Goal: Task Accomplishment & Management: Manage account settings

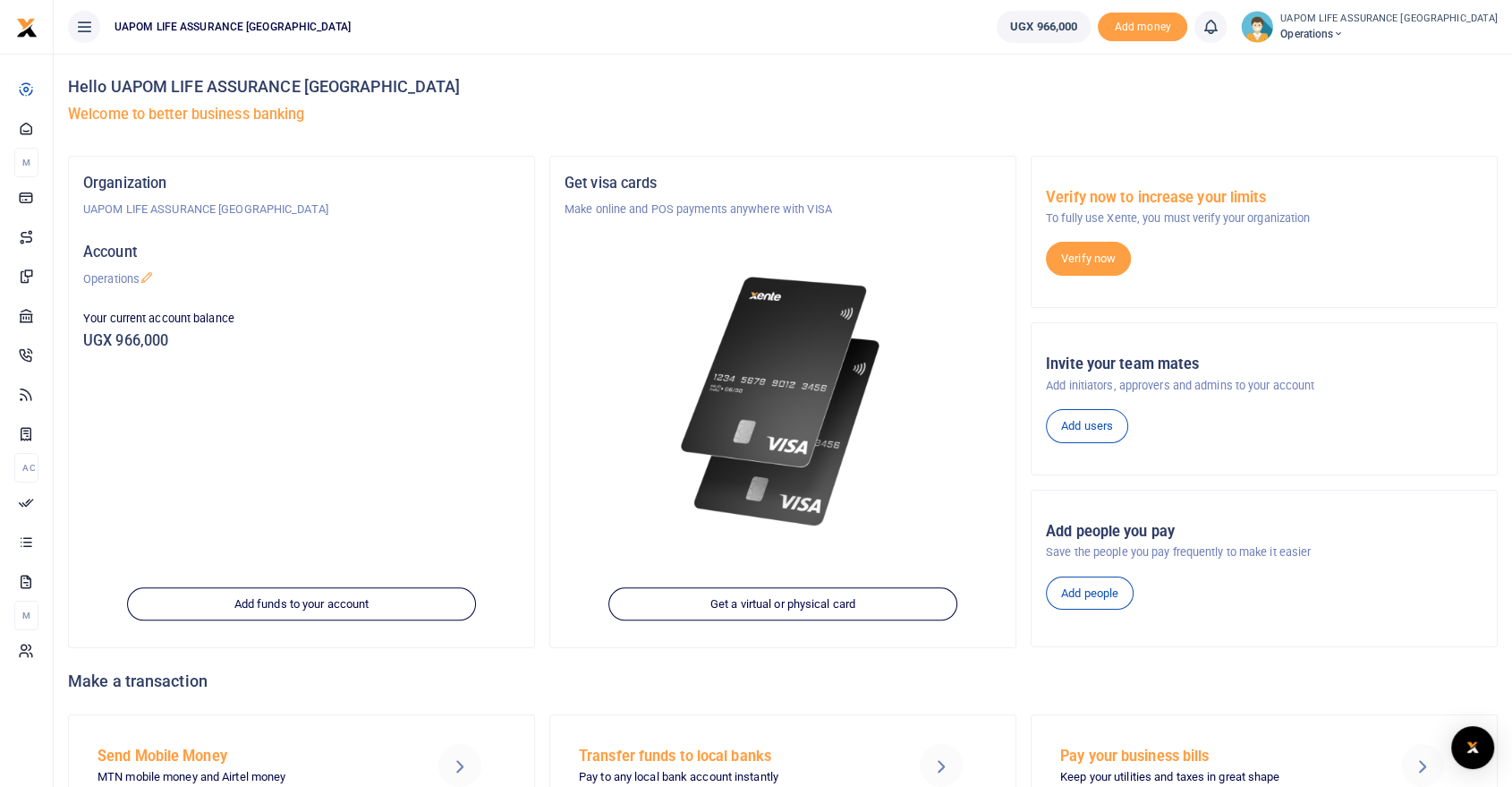
click at [1344, 30] on icon at bounding box center [1338, 34] width 10 height 12
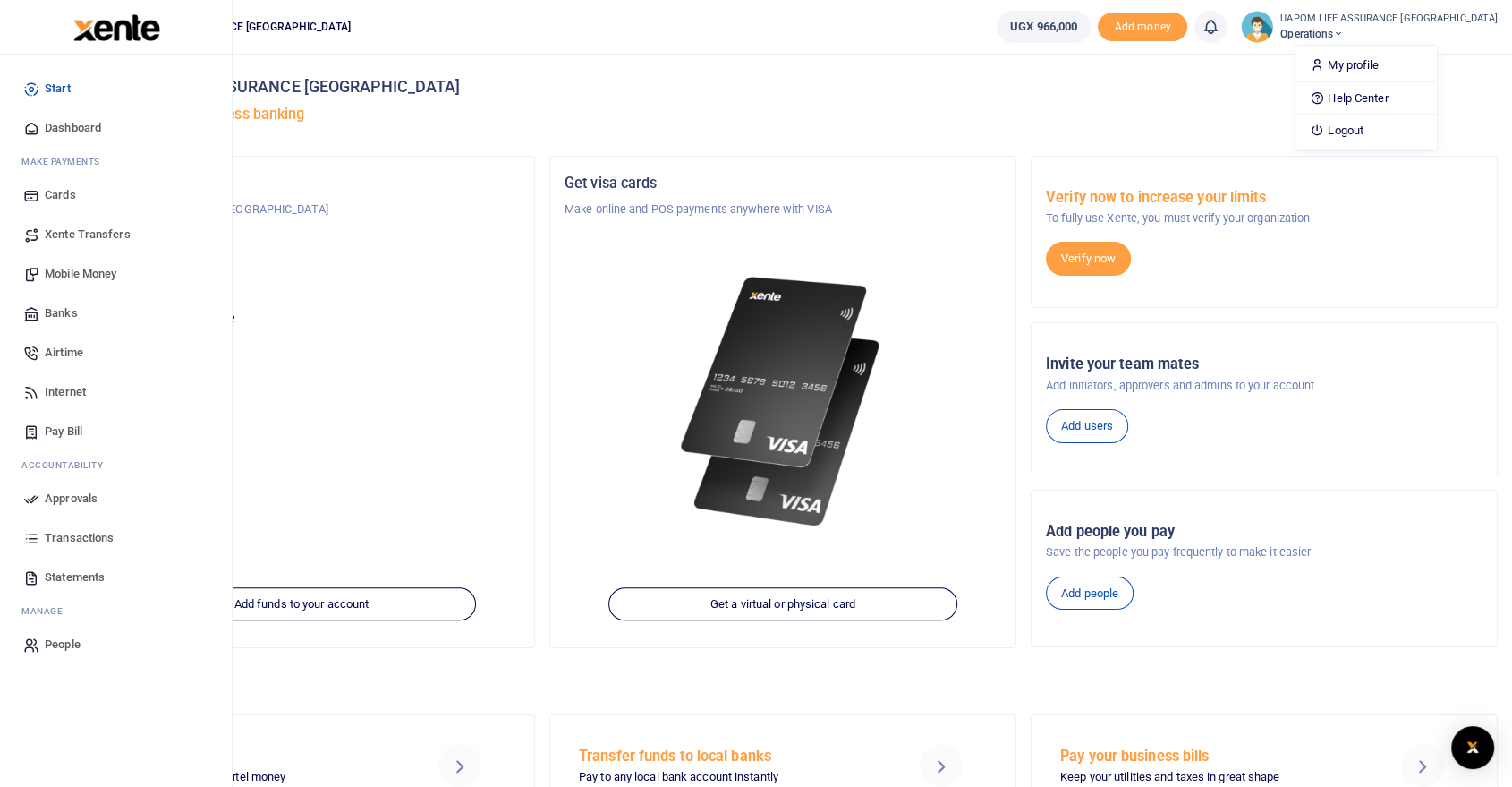
click at [71, 647] on span "People" at bounding box center [63, 644] width 36 height 18
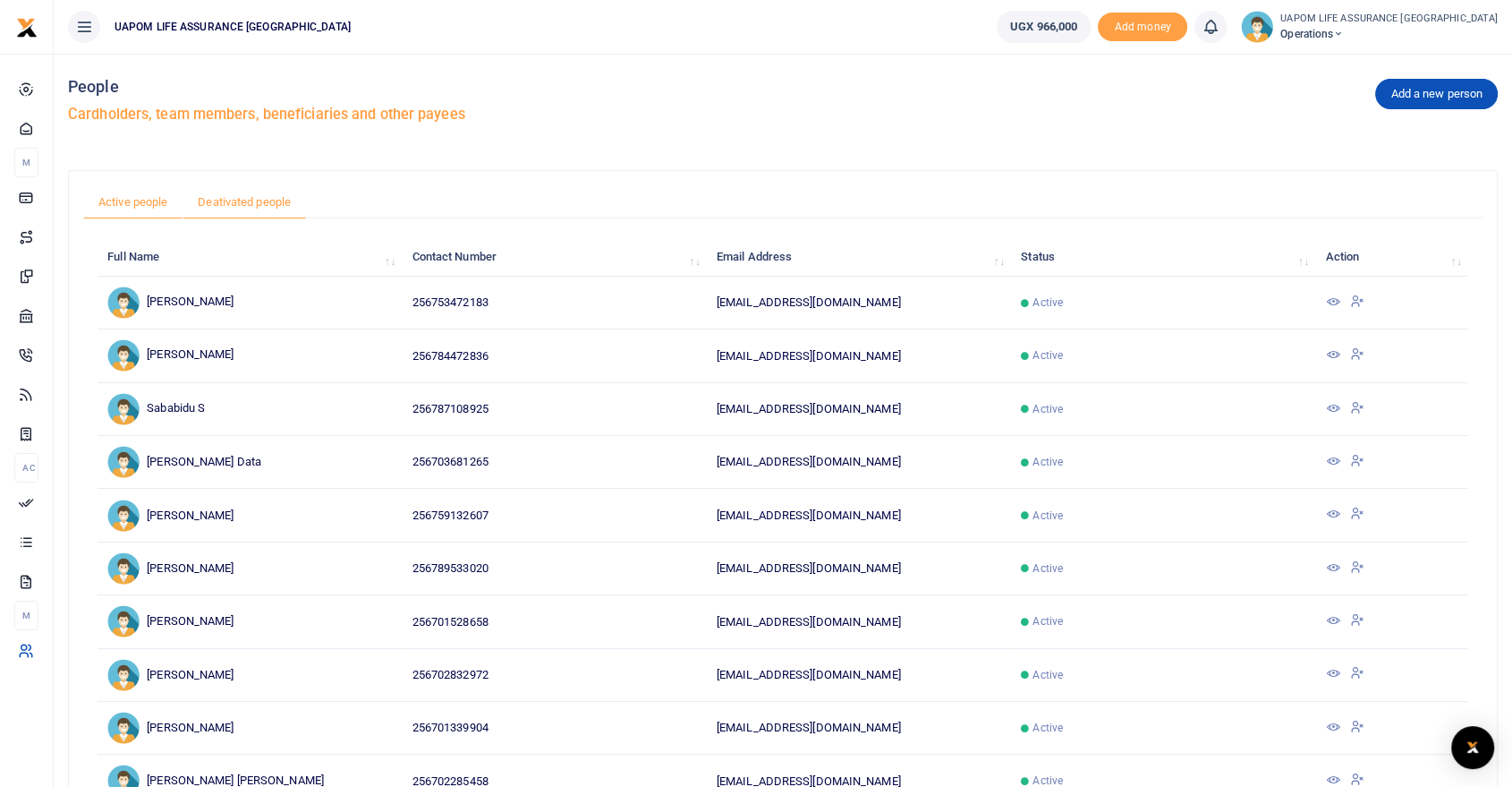
click at [251, 200] on link "Deativated people" at bounding box center [245, 202] width 124 height 34
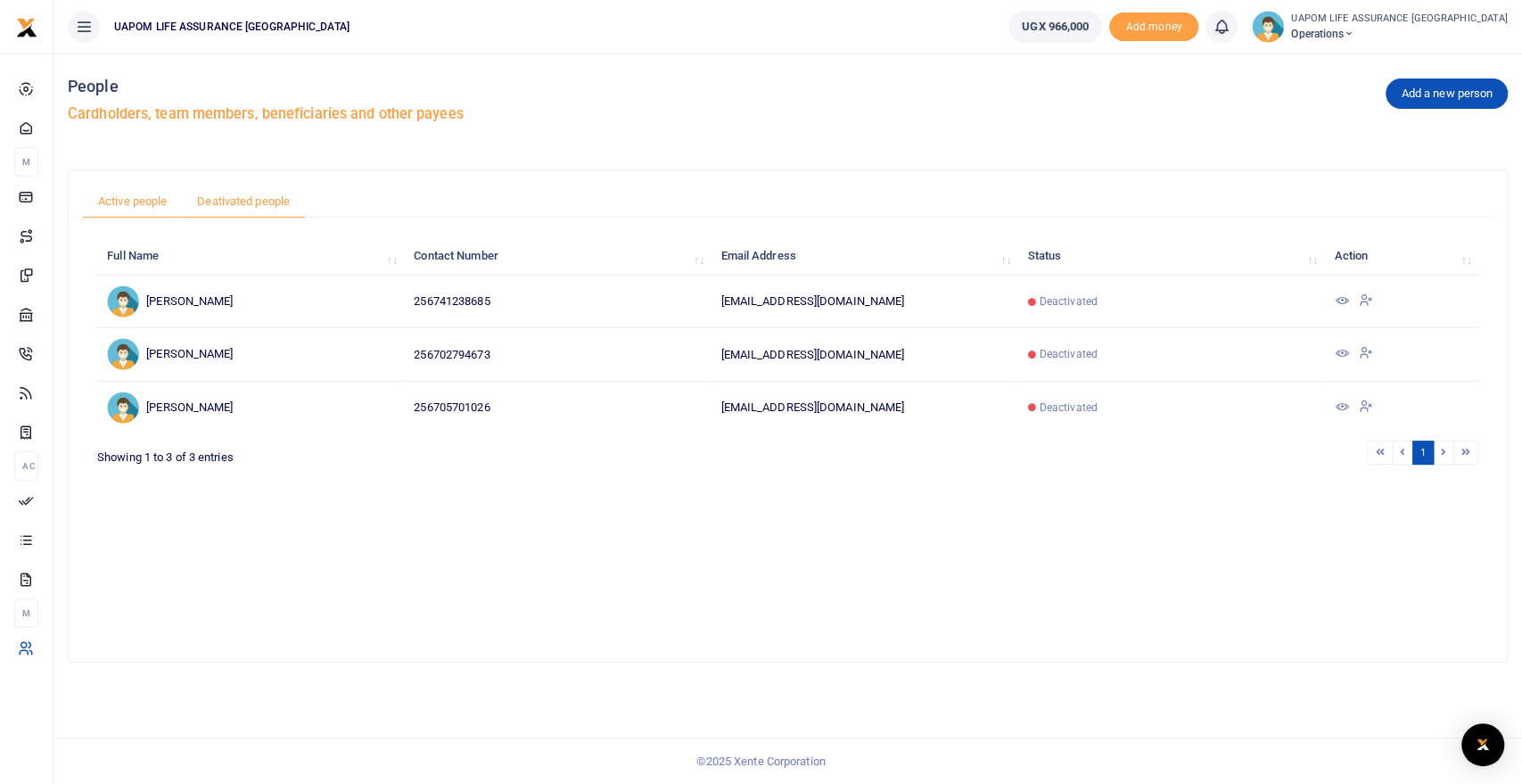
click at [141, 202] on link "Active people" at bounding box center [133, 202] width 99 height 34
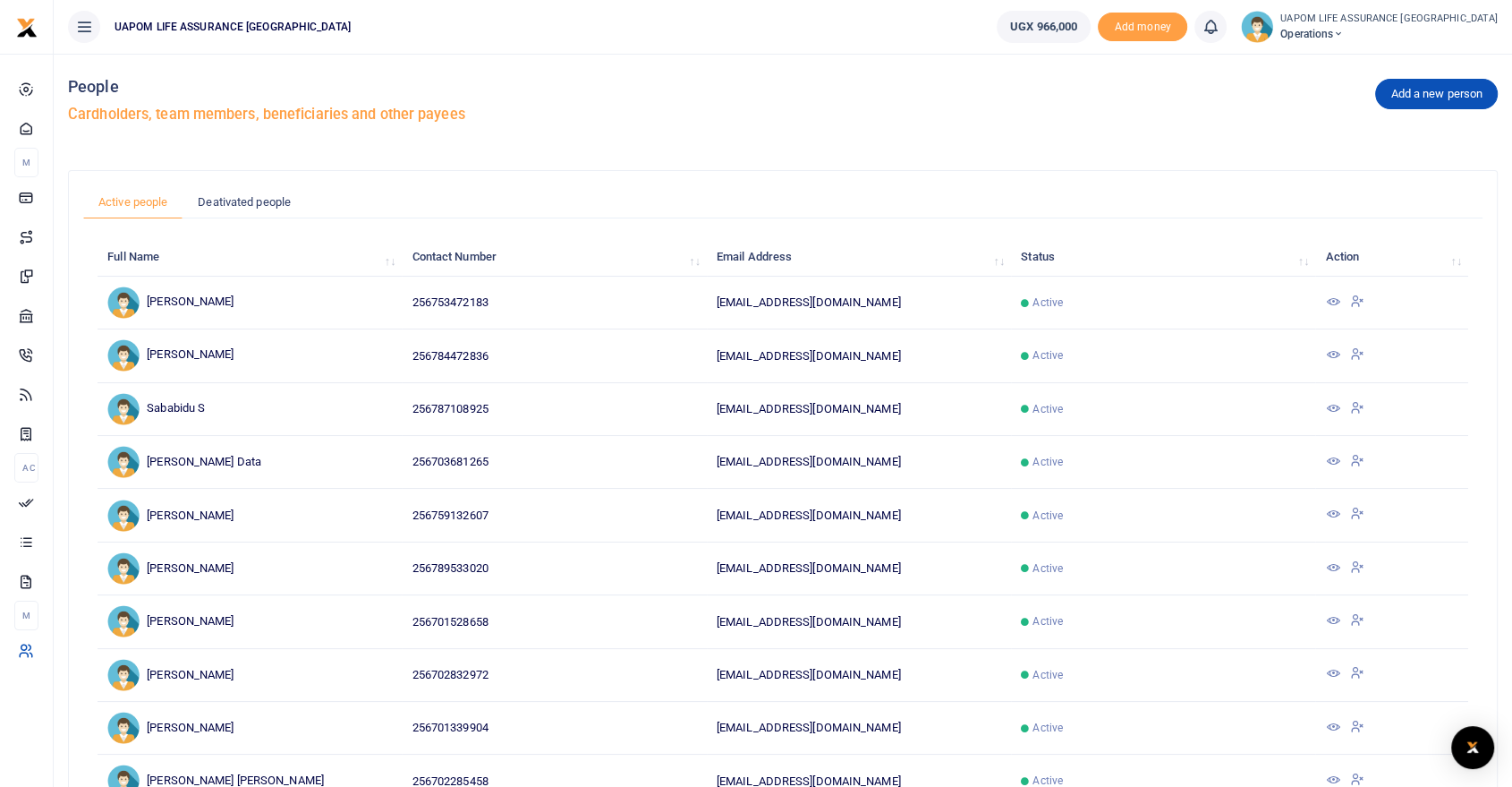
click at [1350, 302] on icon at bounding box center [1356, 300] width 14 height 16
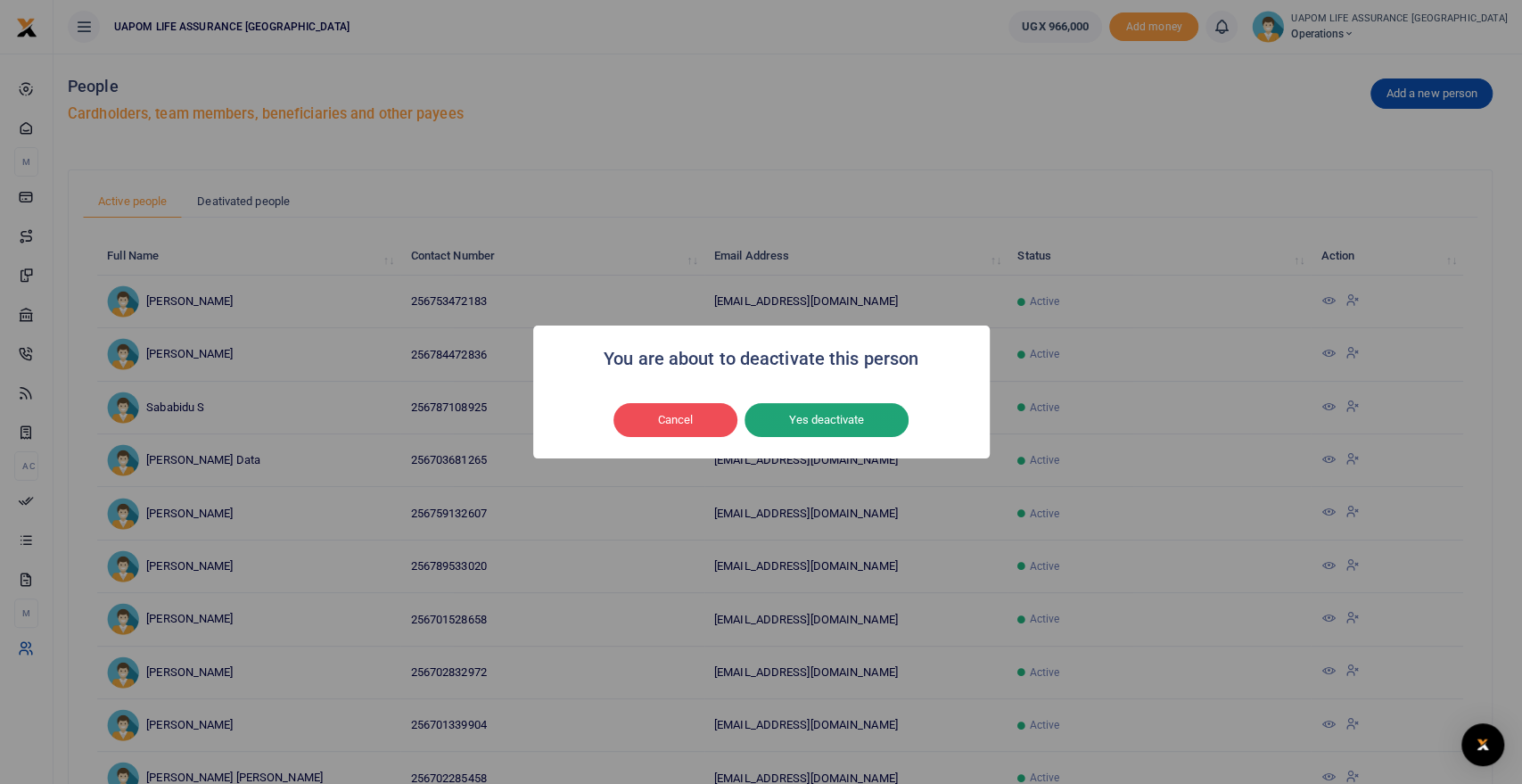
click at [823, 416] on button "Yes deactivate" at bounding box center [826, 420] width 164 height 34
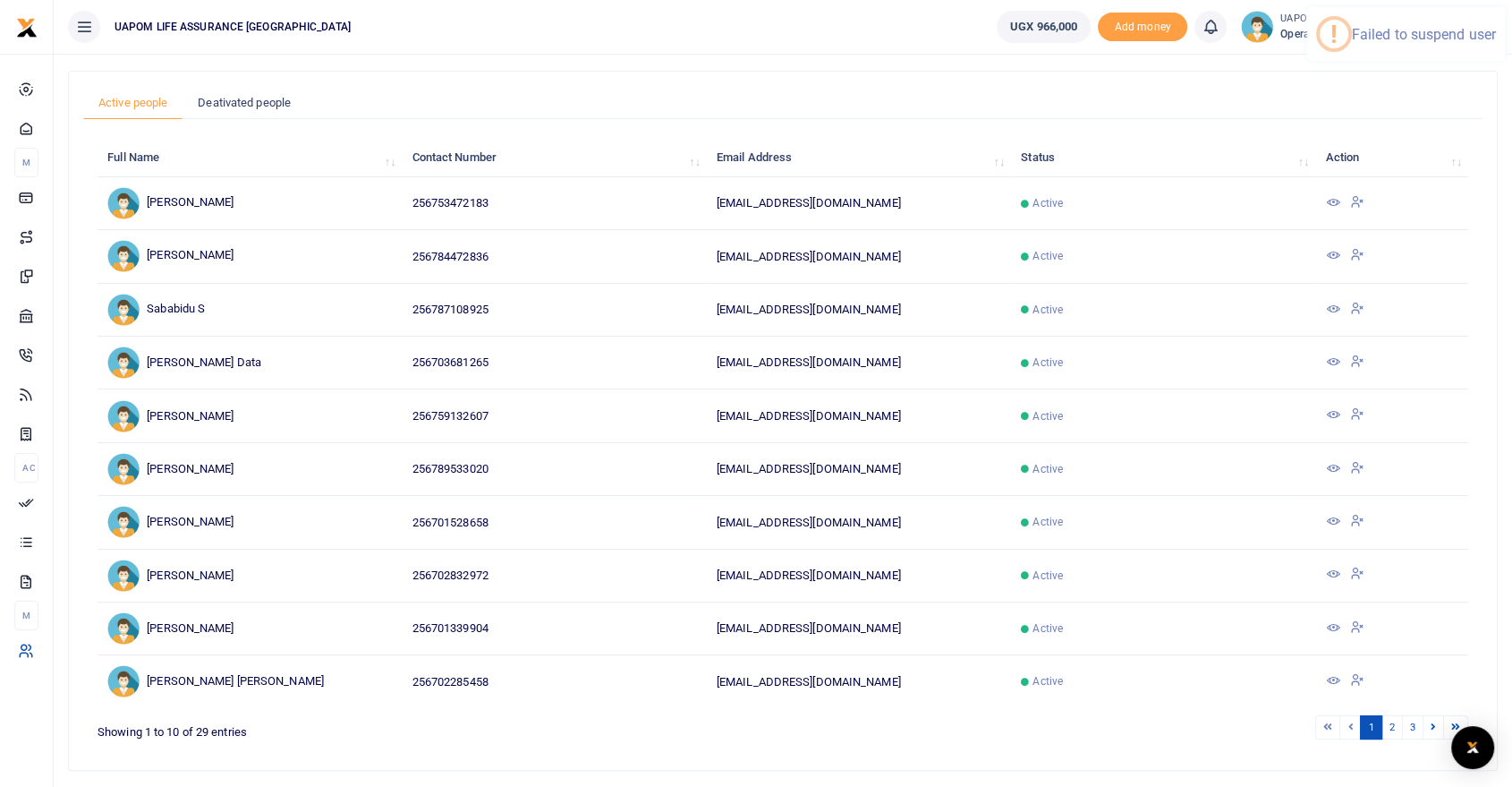
scroll to position [156, 0]
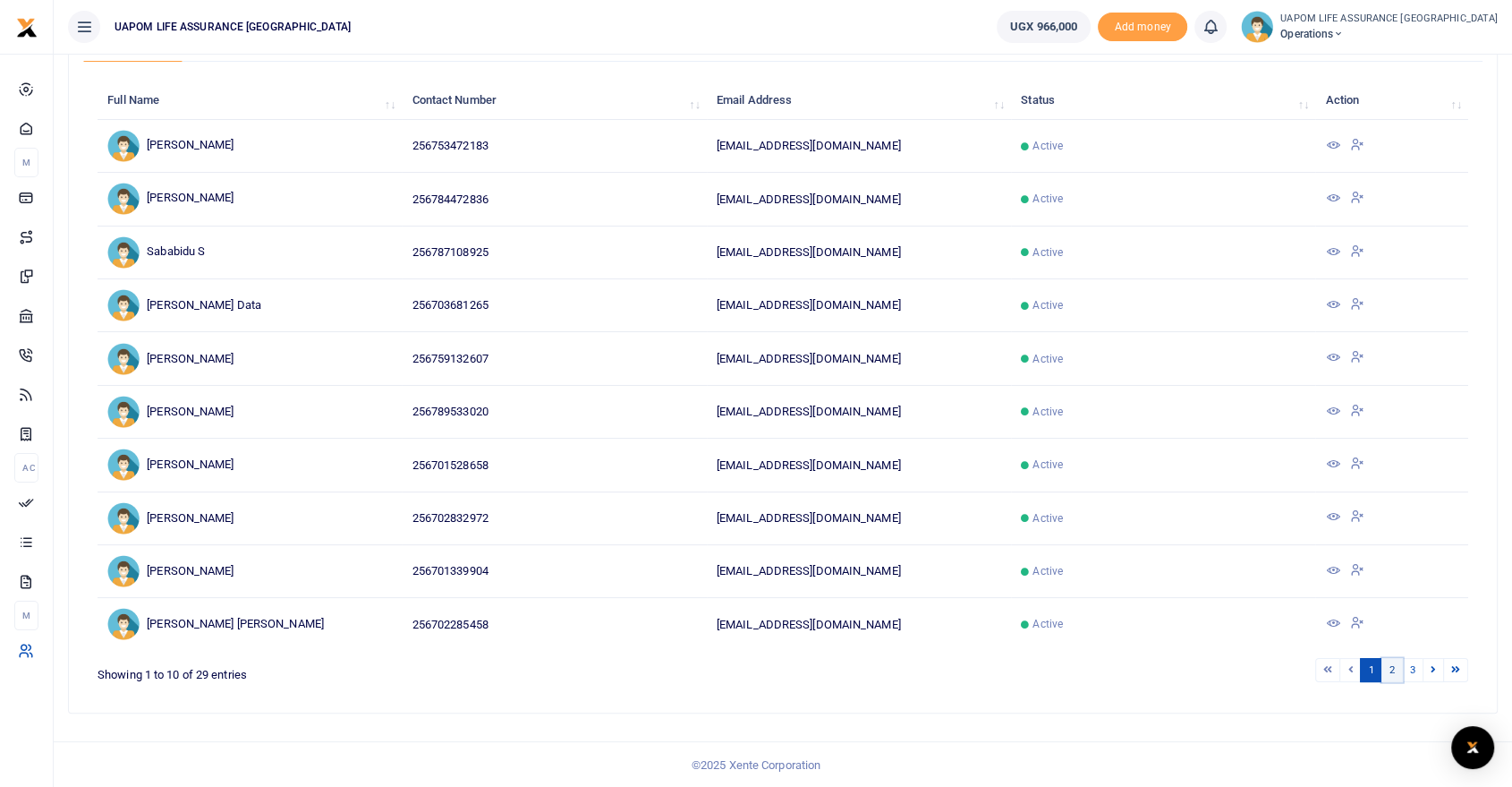
click at [1396, 669] on link "2" at bounding box center [1392, 670] width 22 height 24
click at [1431, 666] on icon at bounding box center [1433, 669] width 6 height 10
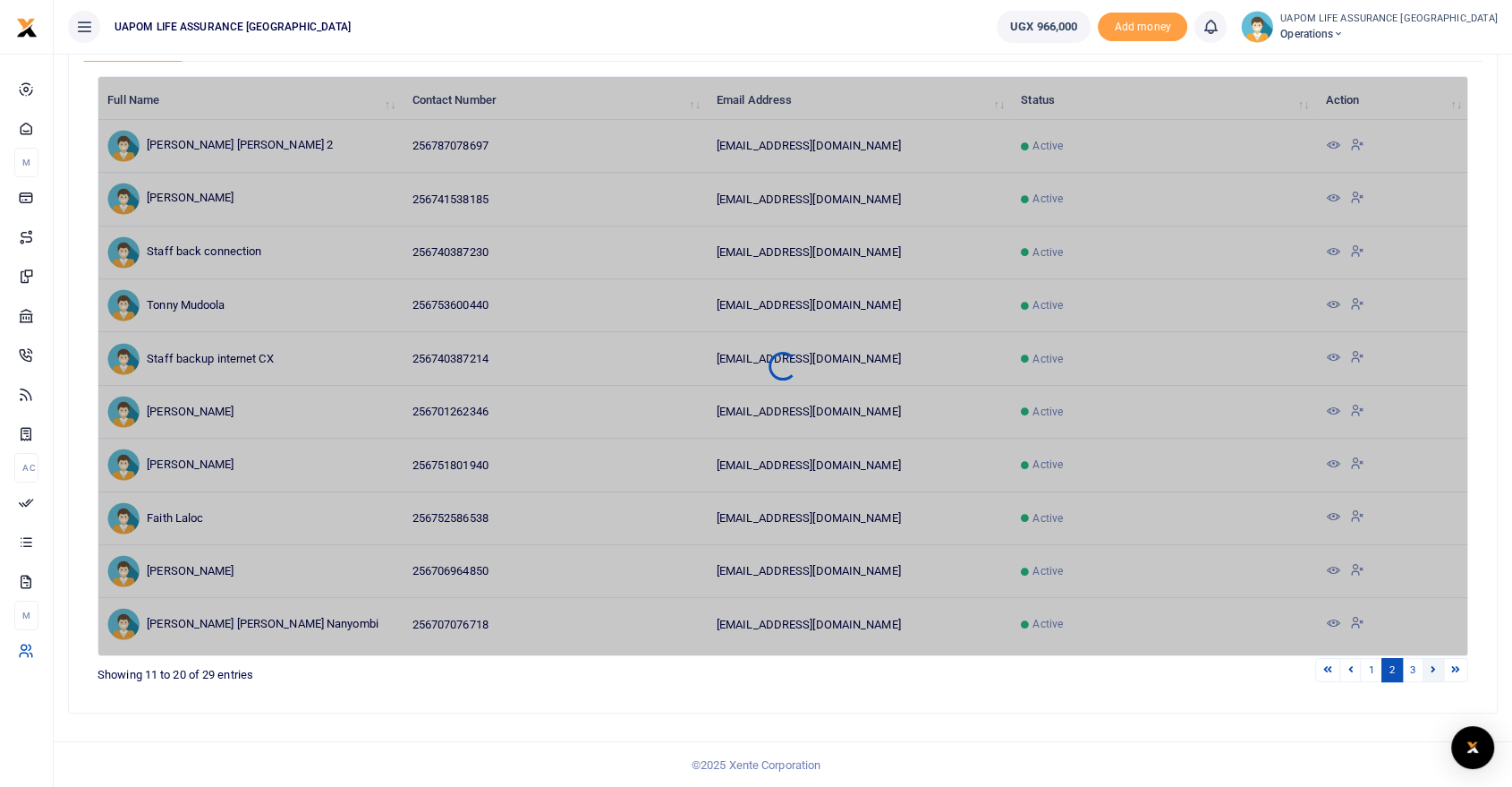
scroll to position [103, 0]
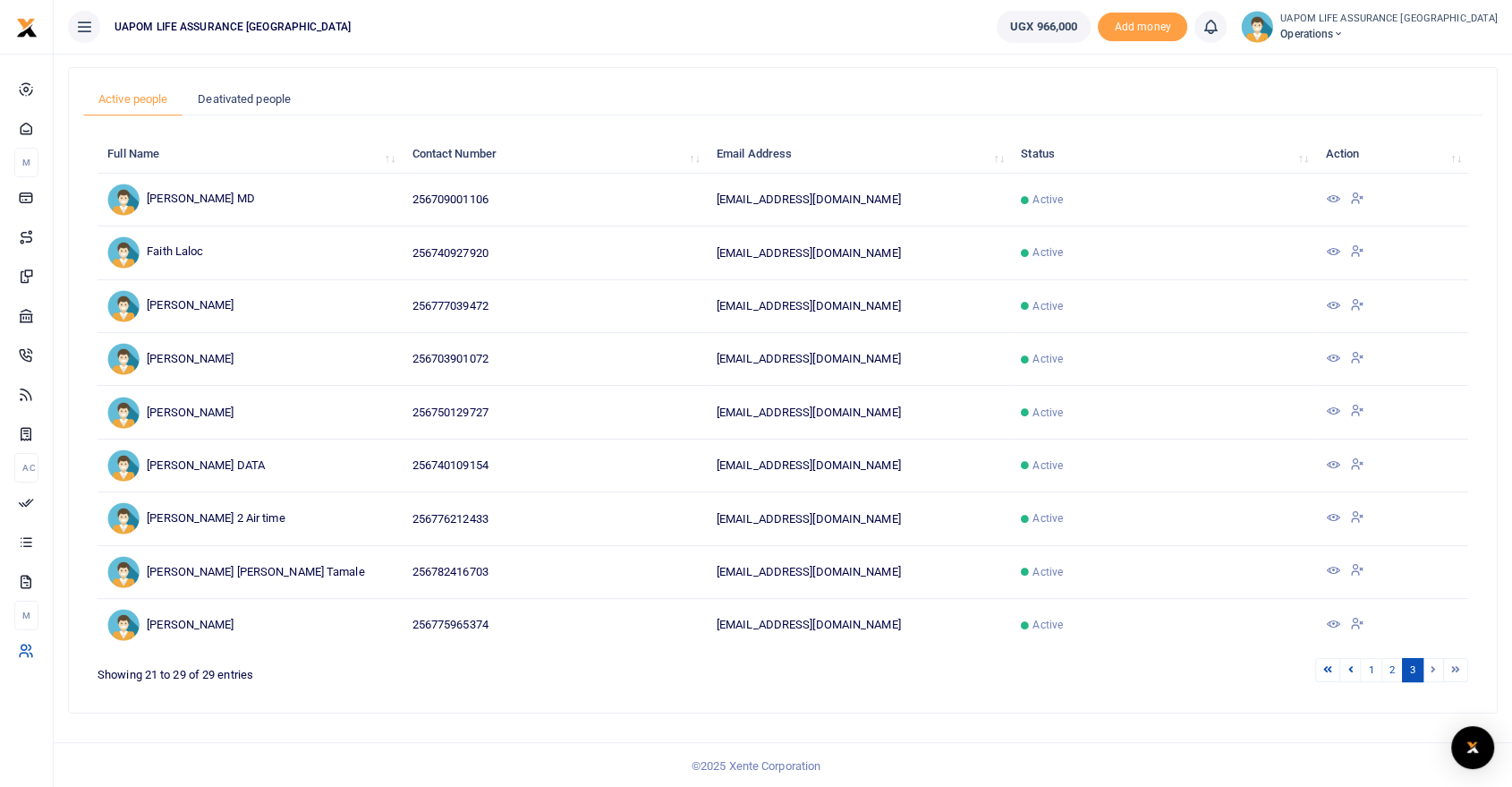
click at [1460, 668] on li at bounding box center [1457, 670] width 24 height 24
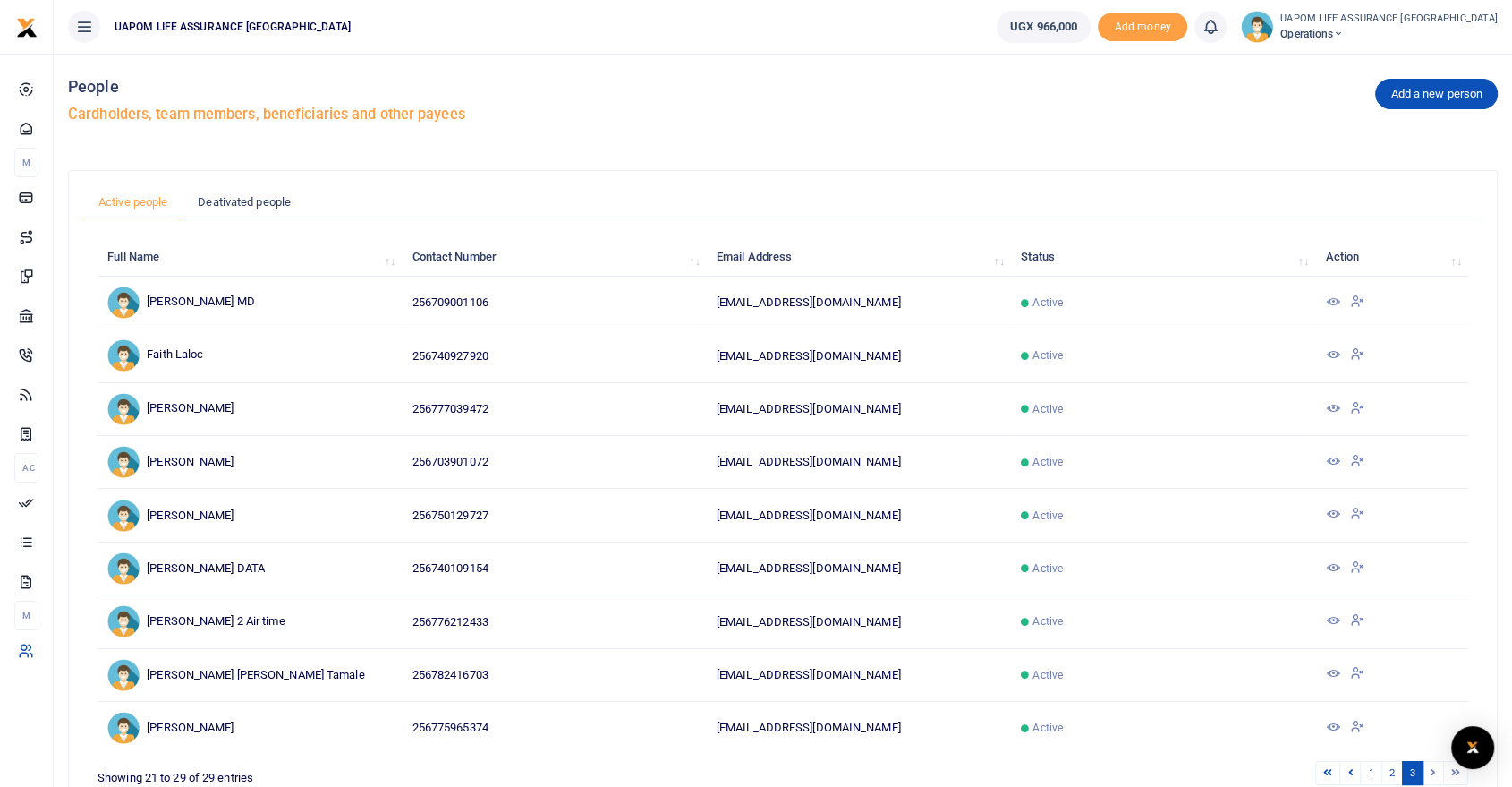
scroll to position [0, 0]
click at [246, 200] on link "Deativated people" at bounding box center [245, 202] width 124 height 34
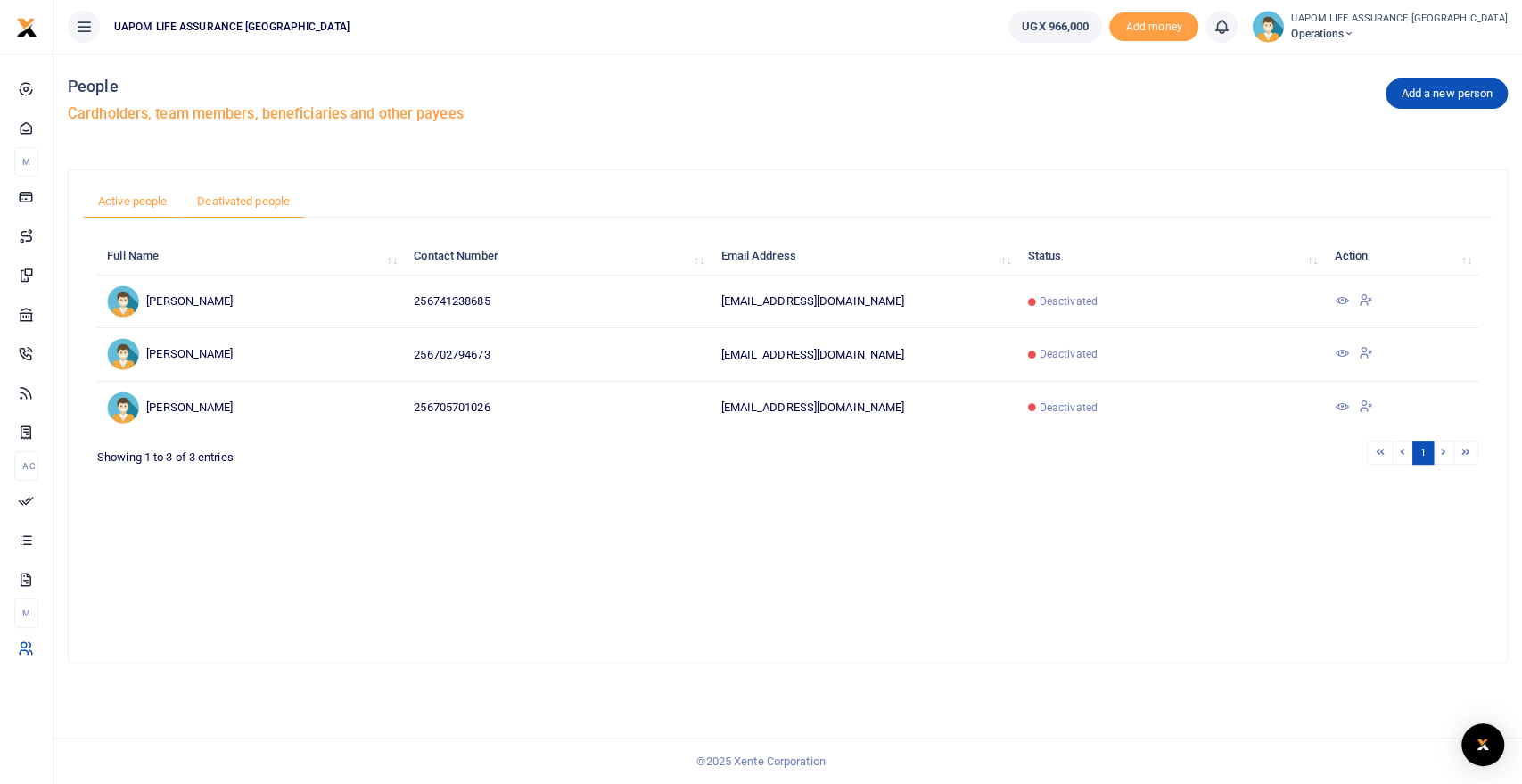
click at [140, 198] on link "Active people" at bounding box center [133, 202] width 99 height 34
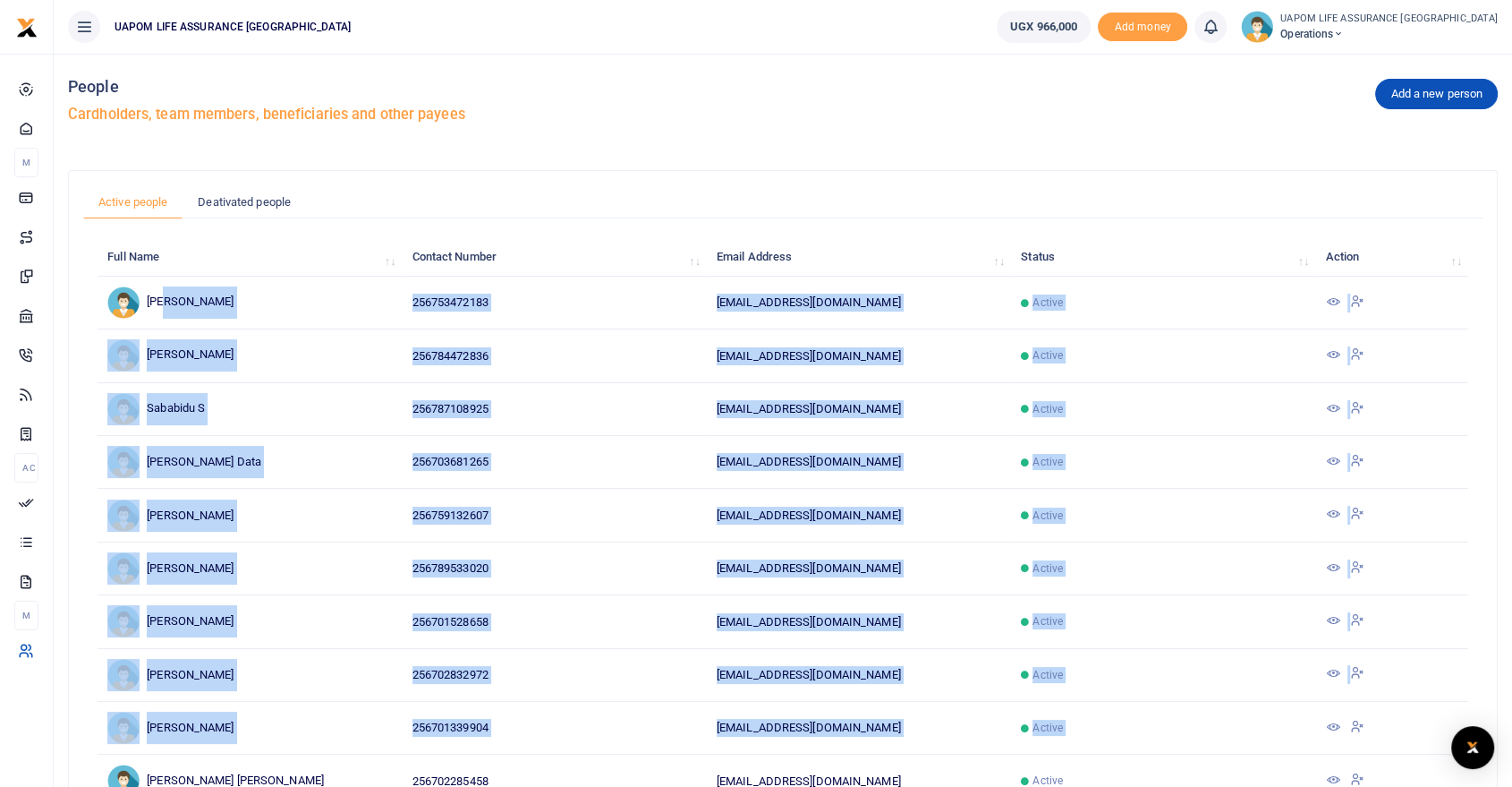
drag, startPoint x: 161, startPoint y: 295, endPoint x: 1343, endPoint y: 703, distance: 1250.4
click at [1343, 705] on tbody "Eric Masereka 256753472183 256753472183-temp@xente.co Active Patrick Mwanani 25…" at bounding box center [782, 542] width 1371 height 530
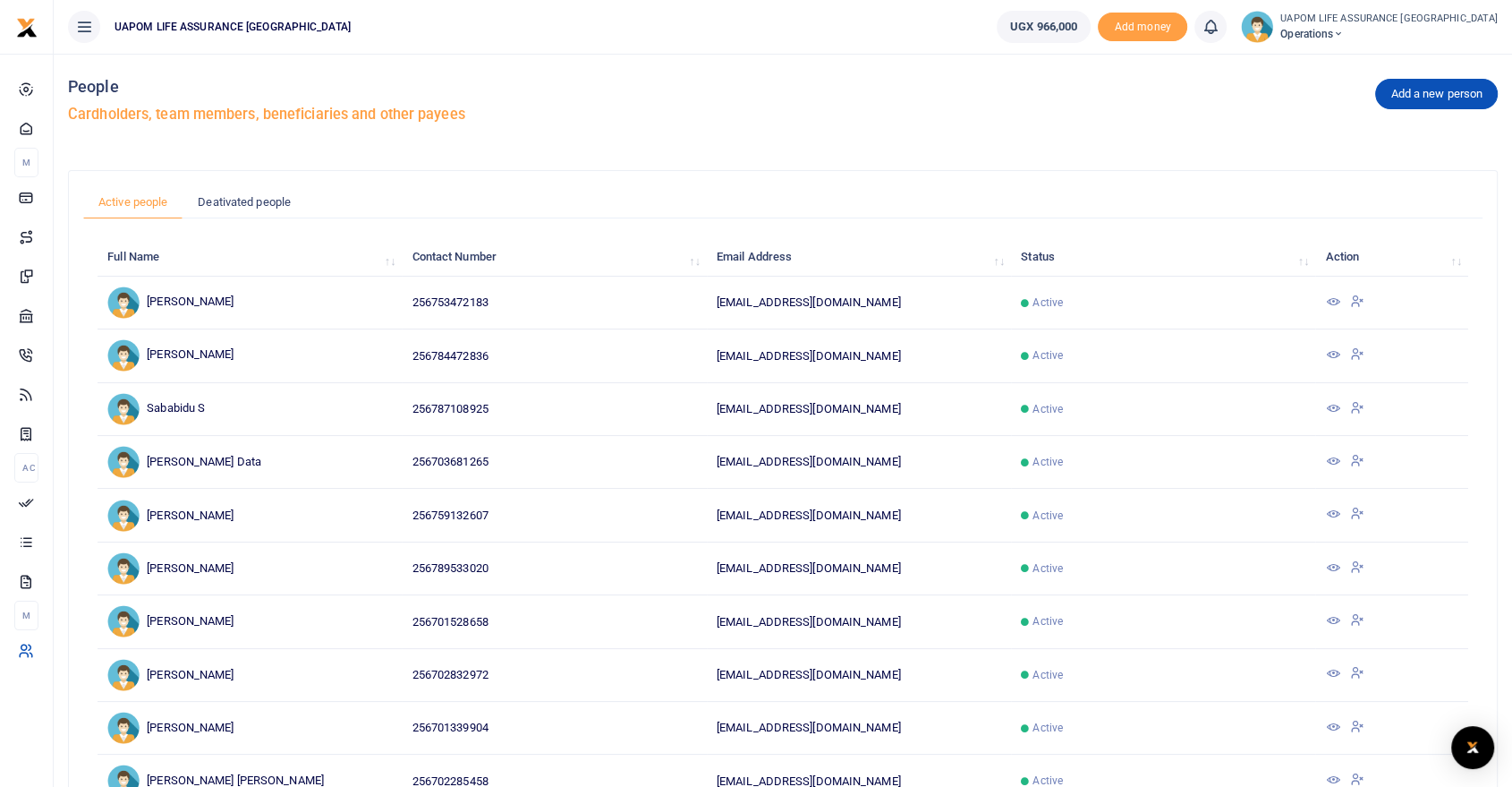
click at [706, 42] on ul "UAPOM LIFE ASSURANCE [GEOGRAPHIC_DATA]" at bounding box center [517, 26] width 928 height 53
click at [1376, 31] on span "Operations" at bounding box center [1389, 34] width 217 height 16
click at [1430, 61] on link "My profile" at bounding box center [1366, 65] width 141 height 25
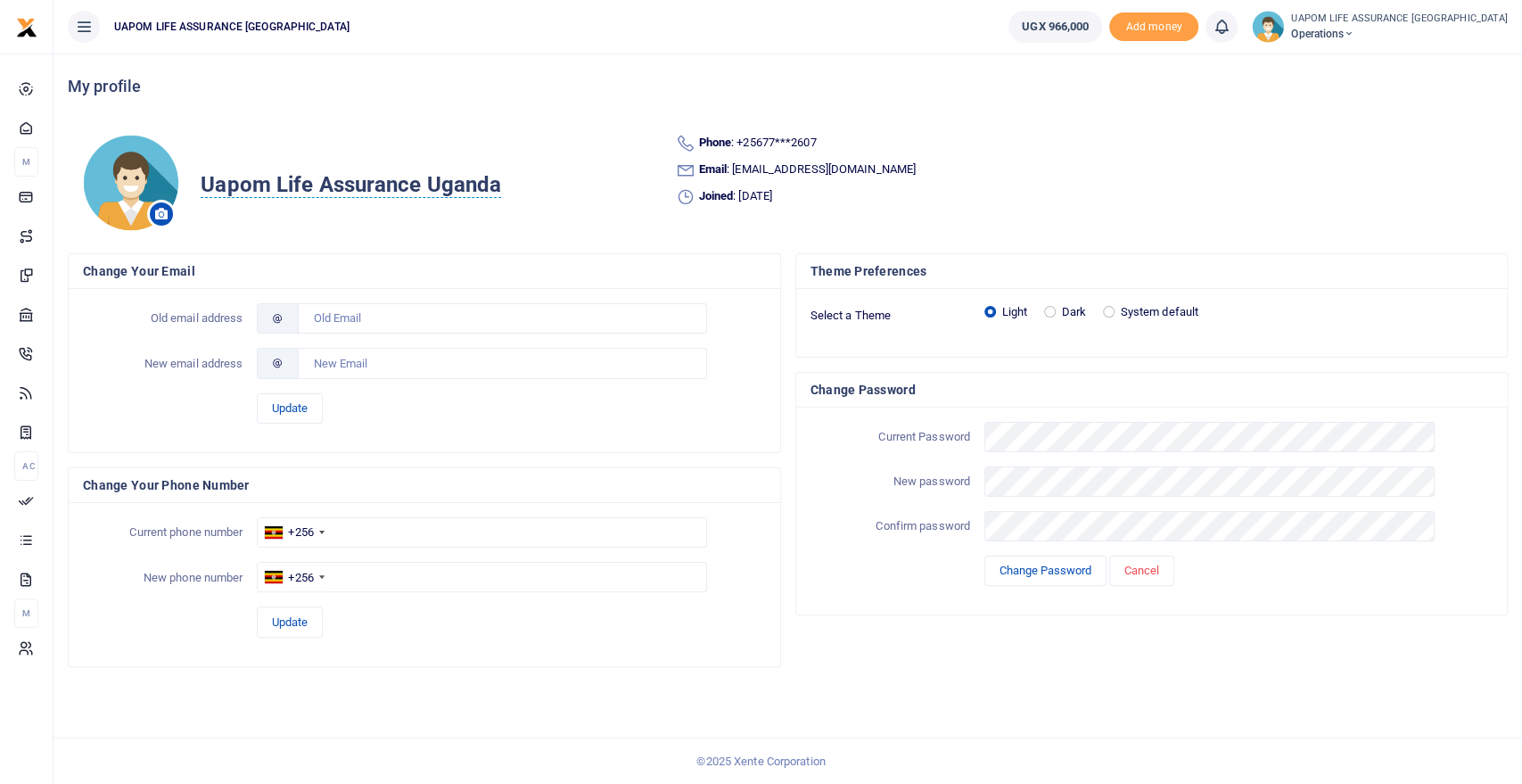
click at [303, 181] on span "Uapom Life Assurance Uganda" at bounding box center [351, 185] width 301 height 26
click at [574, 176] on input "Uapom Life Assurance Uganda" at bounding box center [611, 184] width 177 height 30
click at [665, 179] on input "Uapom Life Assurance Uganda" at bounding box center [611, 184] width 177 height 30
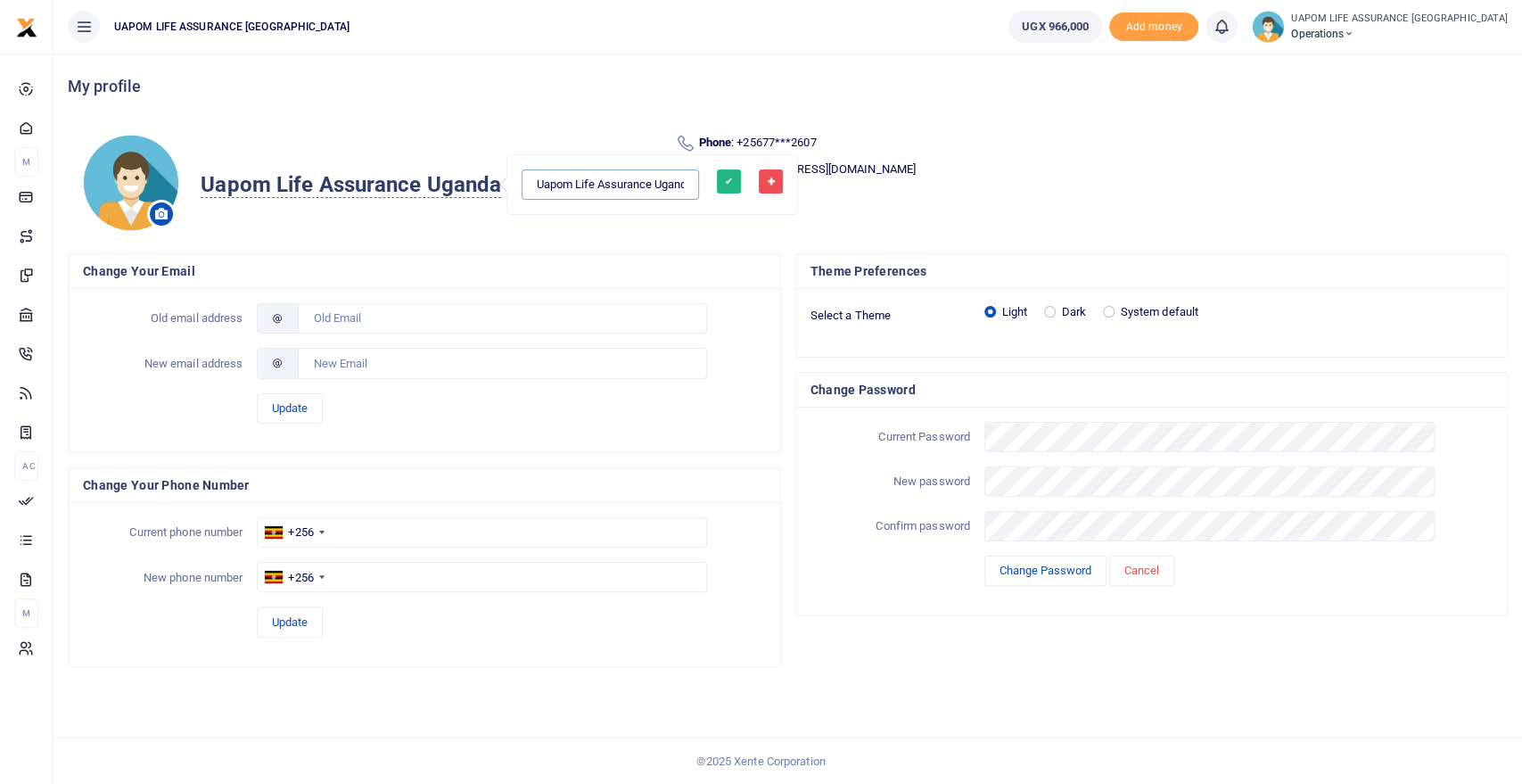
click at [575, 184] on input "Uapom Life Assurance Uganda" at bounding box center [611, 184] width 177 height 30
type input "Old mutual Life Assurance Uganda"
click at [717, 184] on button "✔" at bounding box center [729, 181] width 24 height 24
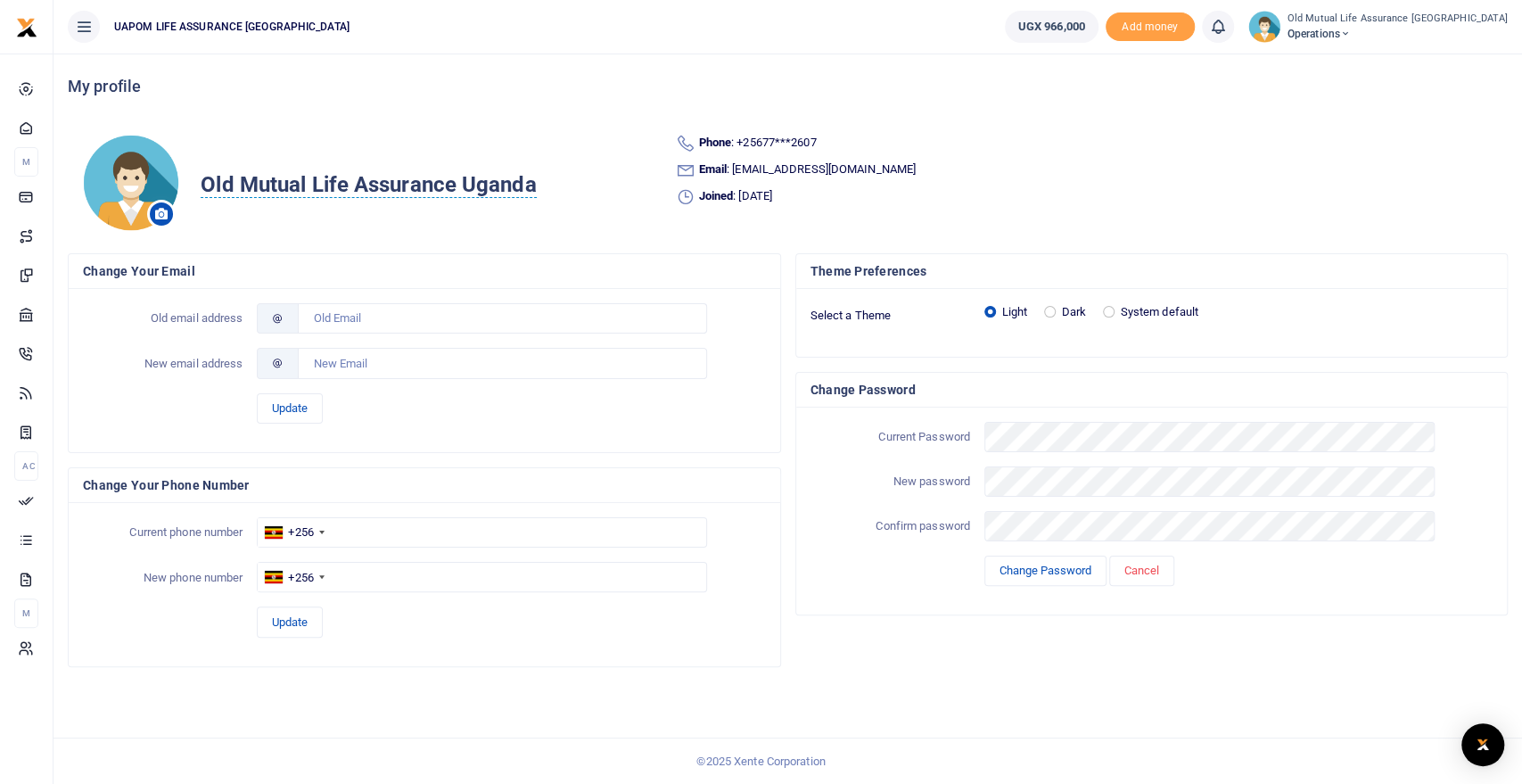
click at [157, 211] on icon at bounding box center [161, 214] width 12 height 12
click at [165, 212] on icon at bounding box center [161, 214] width 12 height 12
click at [163, 215] on icon at bounding box center [161, 214] width 12 height 12
click at [160, 212] on icon at bounding box center [161, 214] width 12 height 12
click at [130, 184] on img at bounding box center [131, 182] width 97 height 98
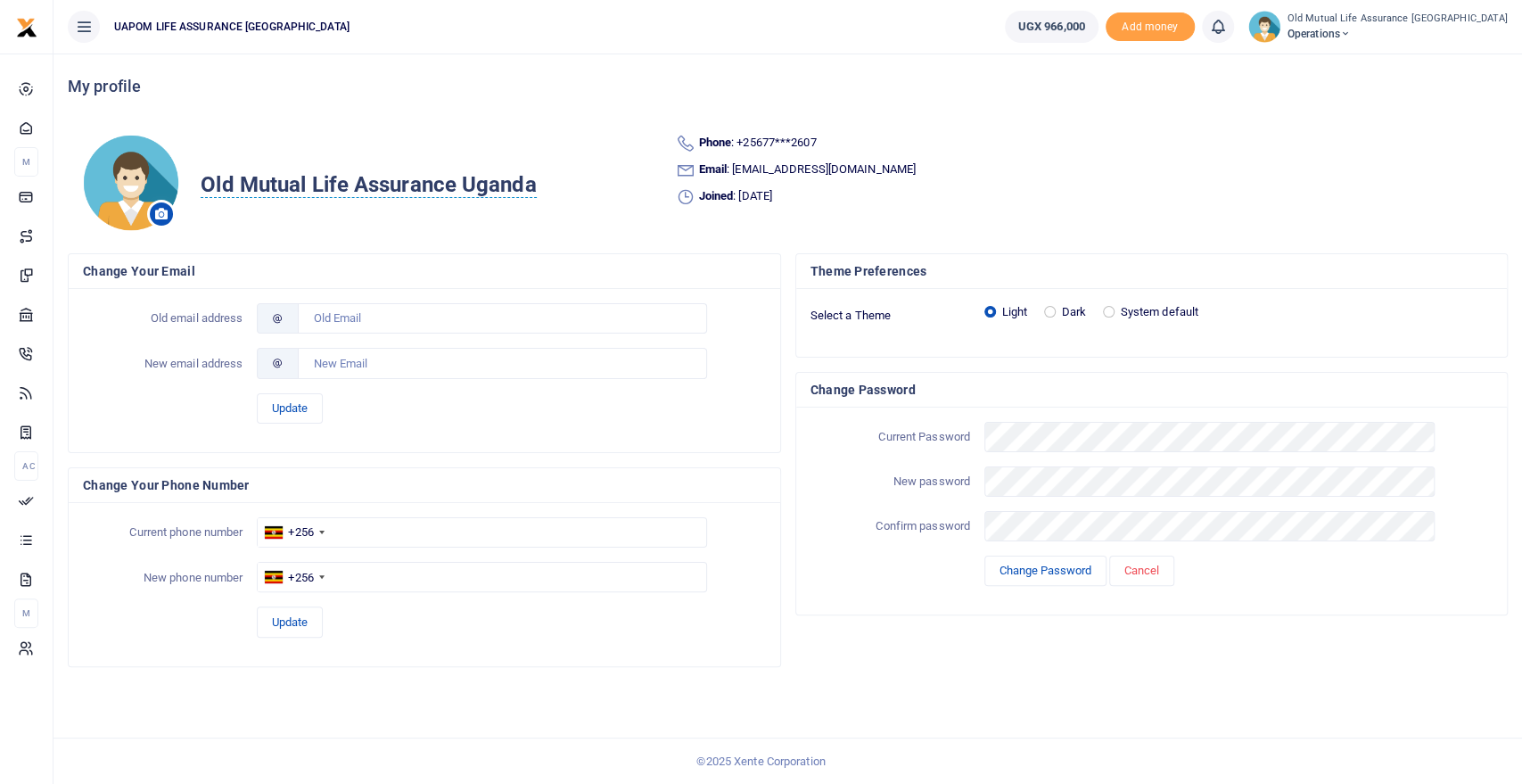
click at [165, 211] on icon at bounding box center [161, 214] width 12 height 12
click at [163, 217] on icon at bounding box center [161, 214] width 12 height 12
click at [115, 175] on img at bounding box center [131, 182] width 97 height 98
click at [162, 214] on icon at bounding box center [161, 214] width 12 height 12
click at [328, 182] on span "Old Mutual Life Assurance Uganda" at bounding box center [368, 185] width 335 height 26
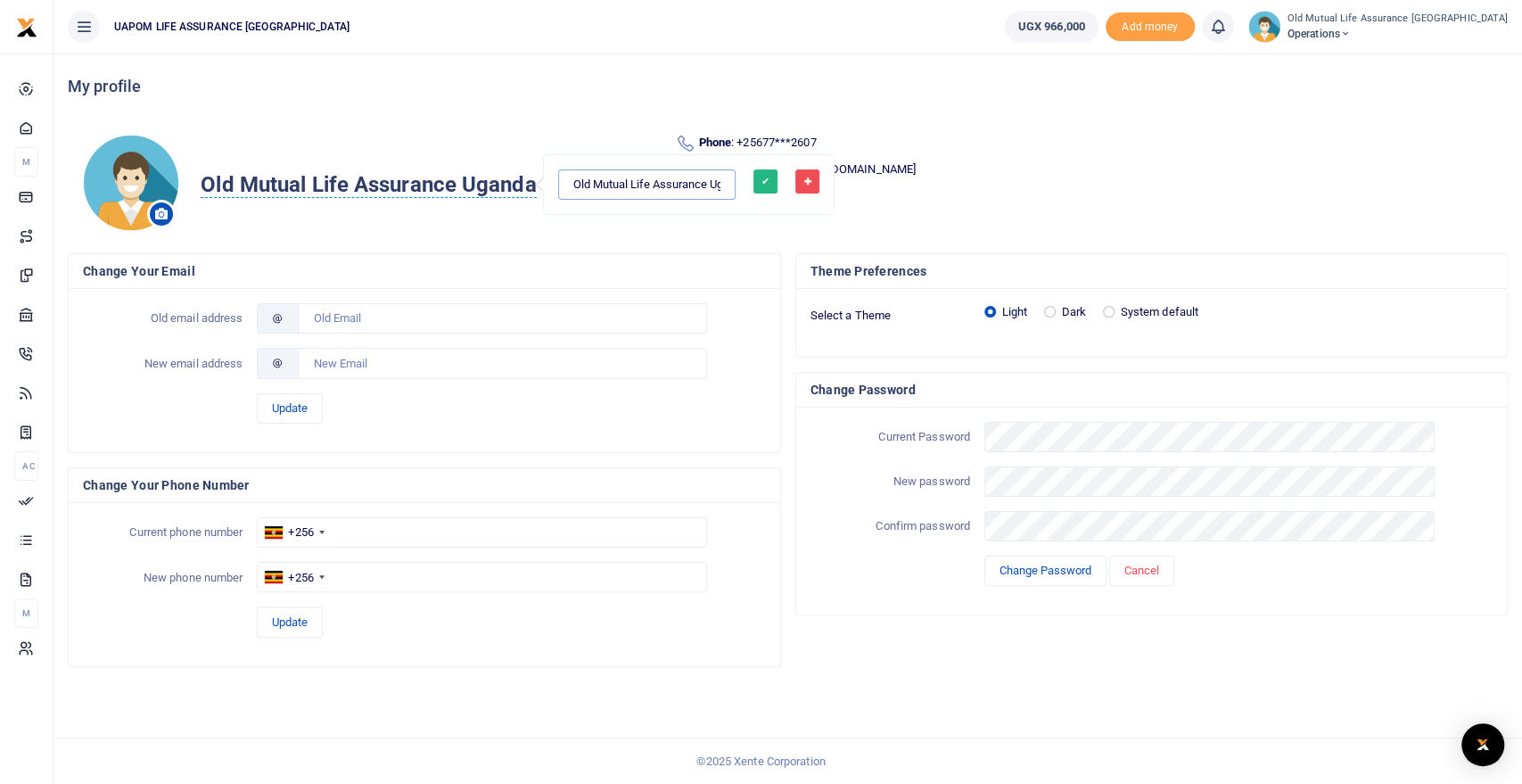
scroll to position [0, 50]
click at [545, 57] on div "My profile" at bounding box center [788, 86] width 1440 height 66
click at [159, 214] on icon at bounding box center [161, 214] width 12 height 12
click at [122, 170] on img at bounding box center [131, 182] width 97 height 98
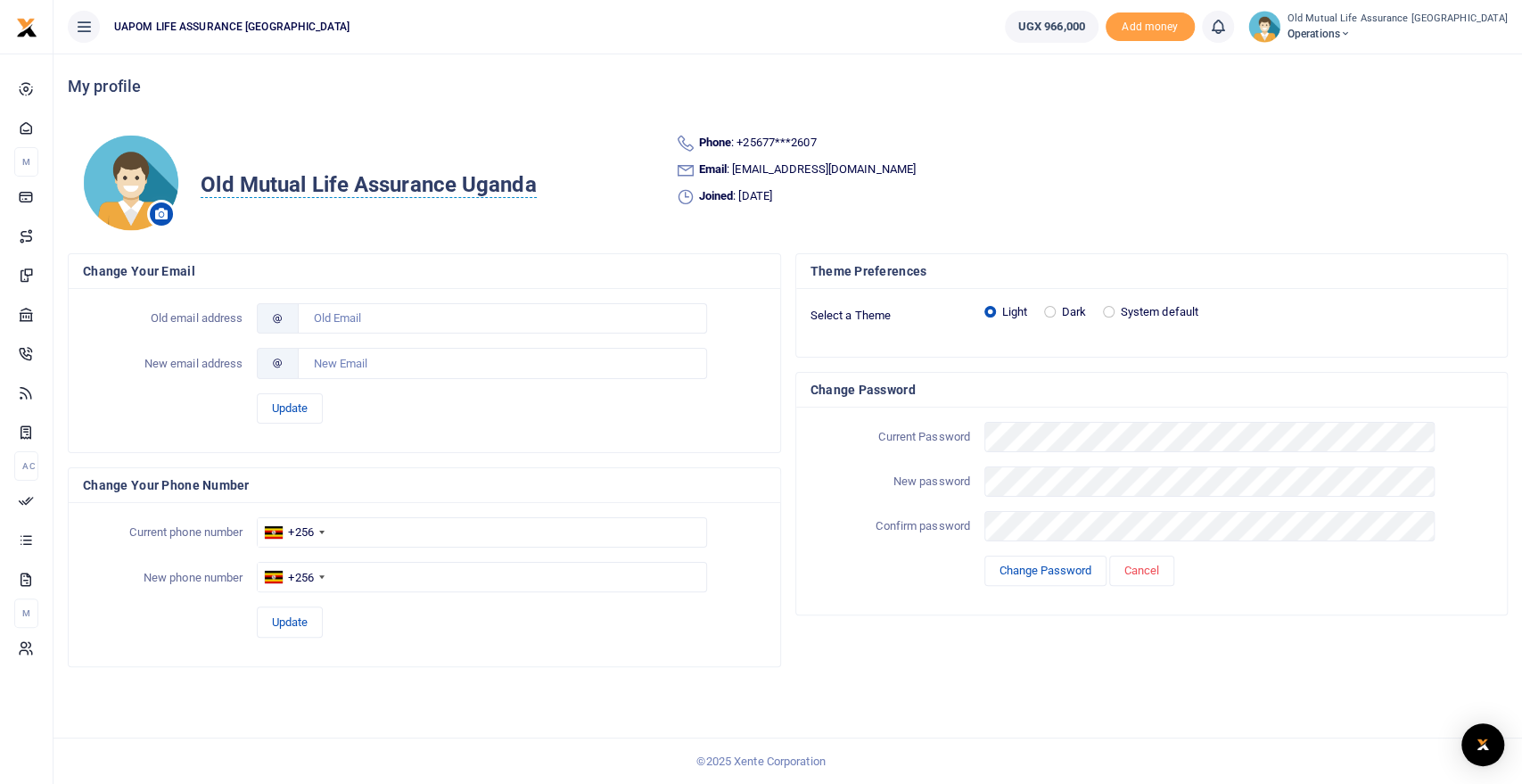
click at [134, 195] on img at bounding box center [131, 182] width 97 height 98
